Goal: Entertainment & Leisure: Consume media (video, audio)

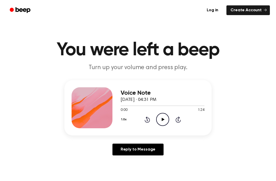
click at [165, 119] on icon "Play Audio" at bounding box center [162, 119] width 13 height 13
click at [162, 119] on icon "Pause Audio" at bounding box center [162, 119] width 13 height 13
click at [163, 121] on icon "Play Audio" at bounding box center [162, 119] width 13 height 13
click at [167, 122] on icon "Play Audio" at bounding box center [162, 119] width 13 height 13
click at [164, 122] on icon "Play Audio" at bounding box center [162, 119] width 13 height 13
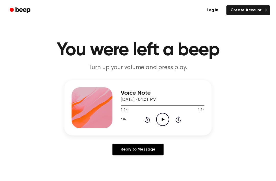
click at [163, 117] on icon "Play Audio" at bounding box center [162, 119] width 13 height 13
click at [160, 118] on icon "Play Audio" at bounding box center [162, 119] width 13 height 13
